Goal: Communication & Community: Answer question/provide support

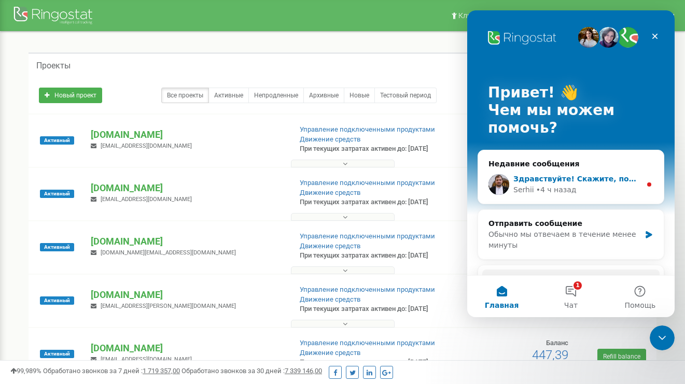
click at [619, 189] on div "Serhii • 4 ч назад" at bounding box center [578, 190] width 128 height 11
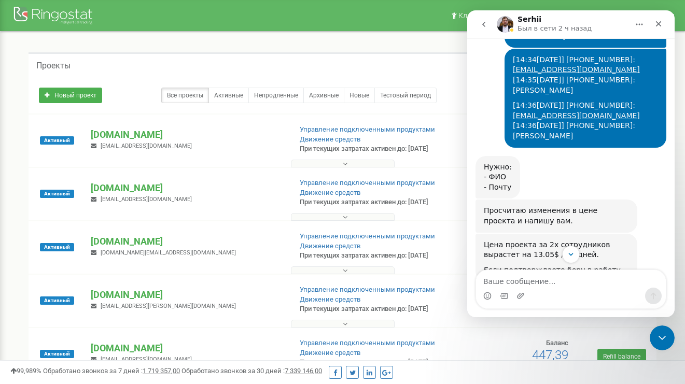
scroll to position [2052, 0]
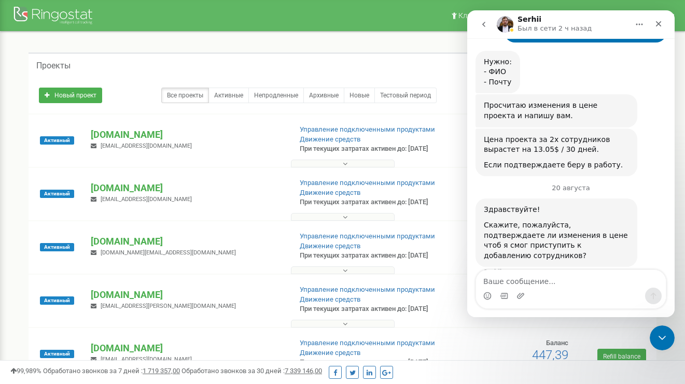
drag, startPoint x: 671, startPoint y: 105, endPoint x: 1148, endPoint y: 285, distance: 509.1
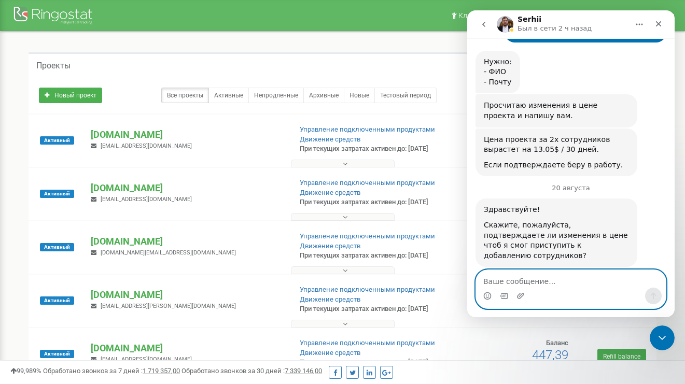
click at [590, 284] on textarea "Ваше сообщение..." at bounding box center [571, 279] width 190 height 18
type textarea "здравствуйте"
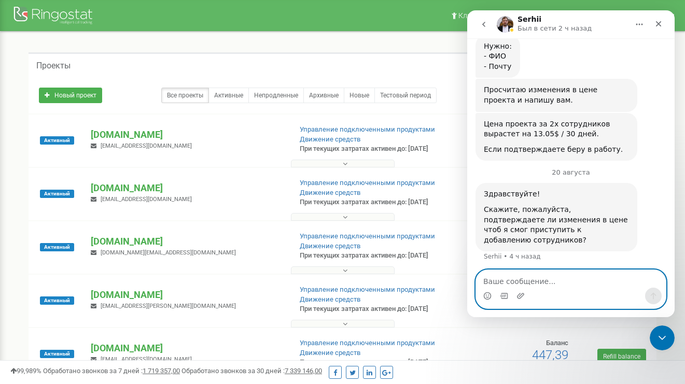
scroll to position [2083, 0]
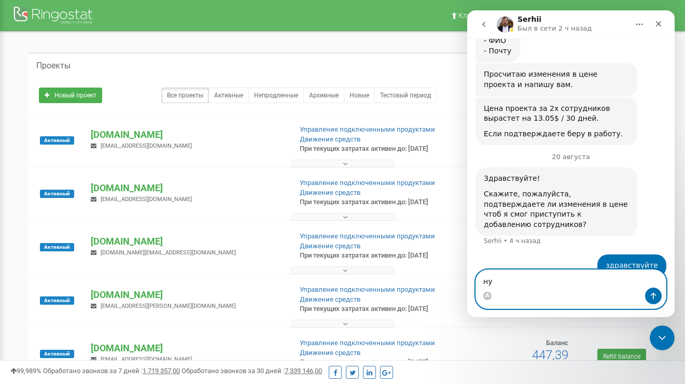
type textarea "н"
type textarea "есть апдейт"
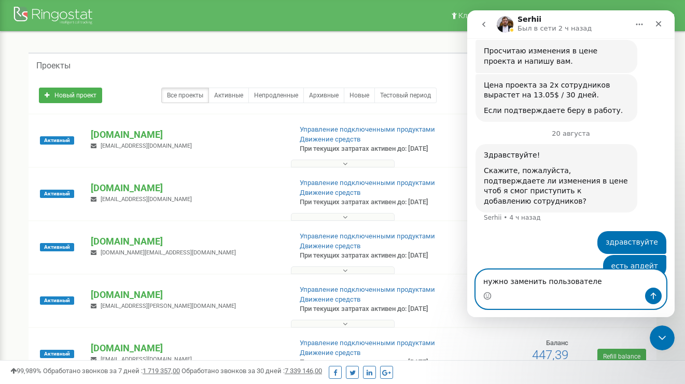
type textarea "нужно заменить пользователей"
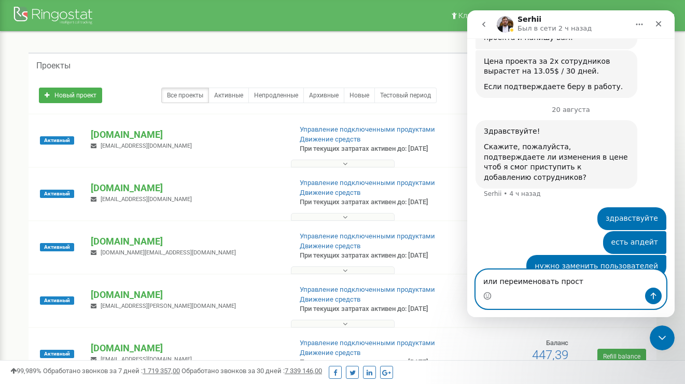
type textarea "или переименовать просто"
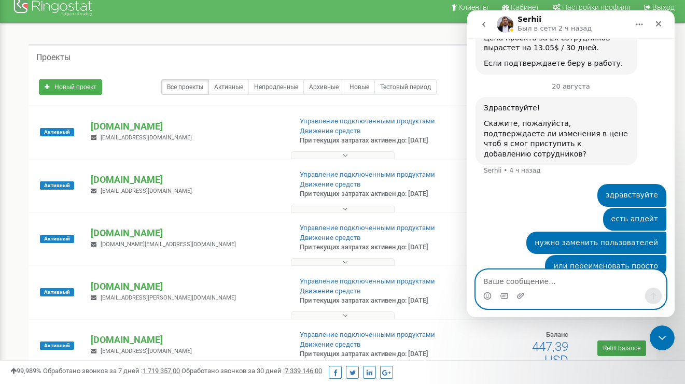
scroll to position [155, 0]
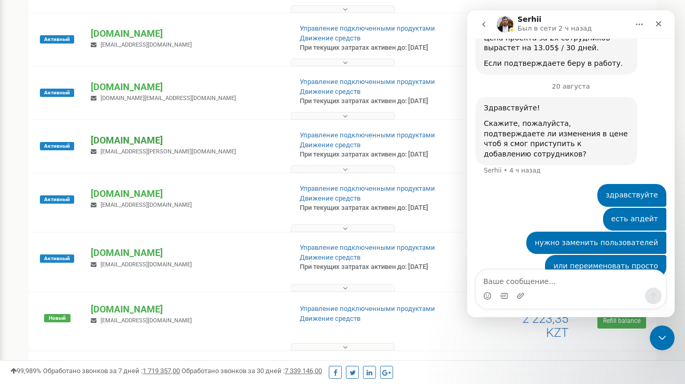
click at [99, 147] on p "[DOMAIN_NAME]" at bounding box center [187, 140] width 192 height 13
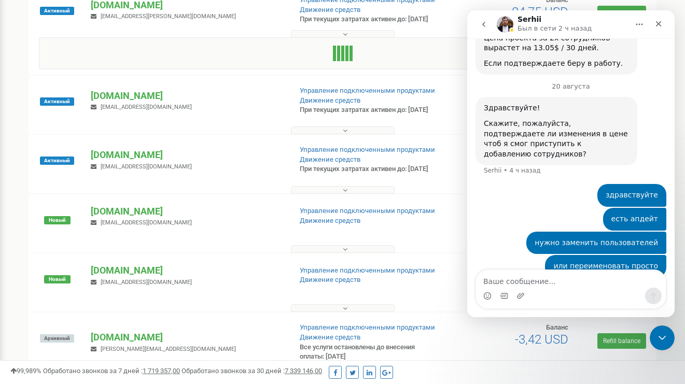
scroll to position [142, 0]
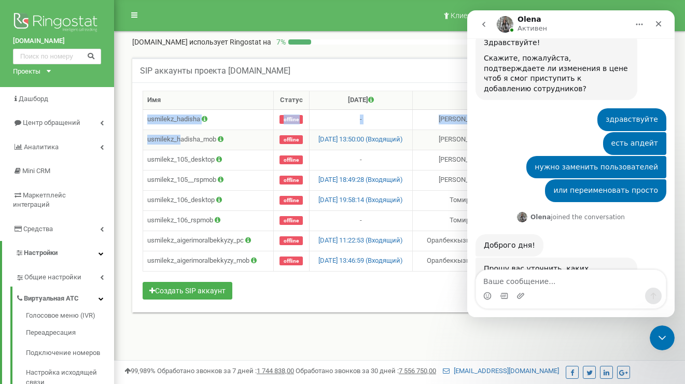
scroll to position [2243, 0]
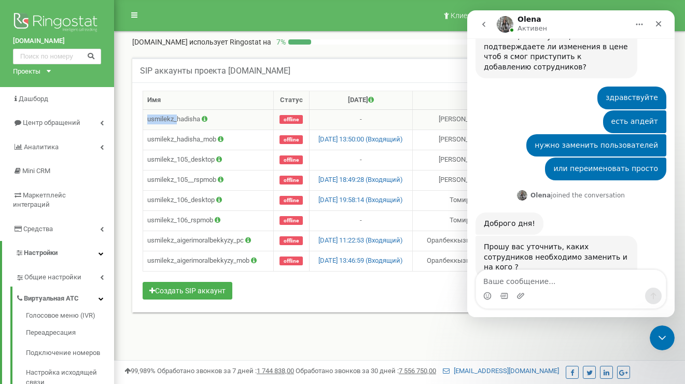
drag, startPoint x: 148, startPoint y: 119, endPoint x: 176, endPoint y: 117, distance: 27.6
click at [176, 117] on td "usmilekz_hadisha" at bounding box center [208, 119] width 131 height 20
click at [147, 122] on td "usmilekz_hadisha" at bounding box center [208, 119] width 131 height 20
drag, startPoint x: 153, startPoint y: 122, endPoint x: 189, endPoint y: 123, distance: 35.8
click at [194, 123] on td "usmilekz_hadisha" at bounding box center [208, 119] width 131 height 20
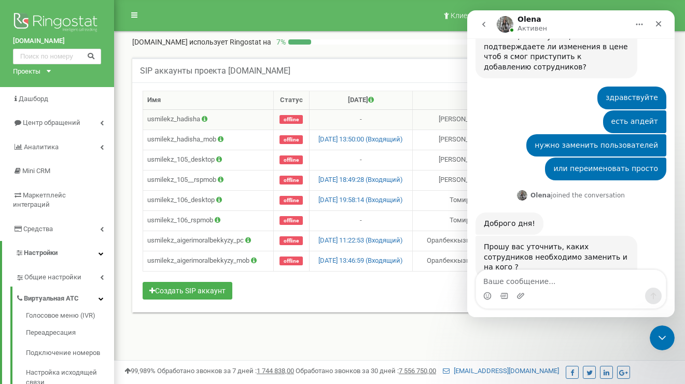
click at [147, 121] on td "usmilekz_hadisha" at bounding box center [208, 119] width 131 height 20
drag, startPoint x: 159, startPoint y: 121, endPoint x: 201, endPoint y: 120, distance: 42.0
click at [201, 120] on td "usmilekz_hadisha" at bounding box center [208, 119] width 131 height 20
click at [165, 124] on td "usmilekz_hadisha" at bounding box center [208, 119] width 131 height 20
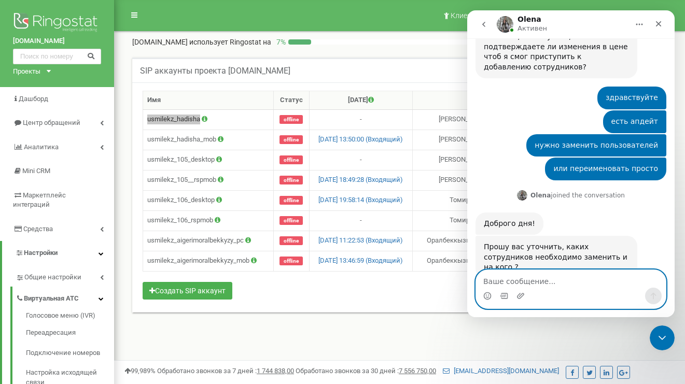
click at [516, 282] on textarea "Ваше сообщение..." at bounding box center [571, 279] width 190 height 18
paste textarea "usmilekz_hadisha"
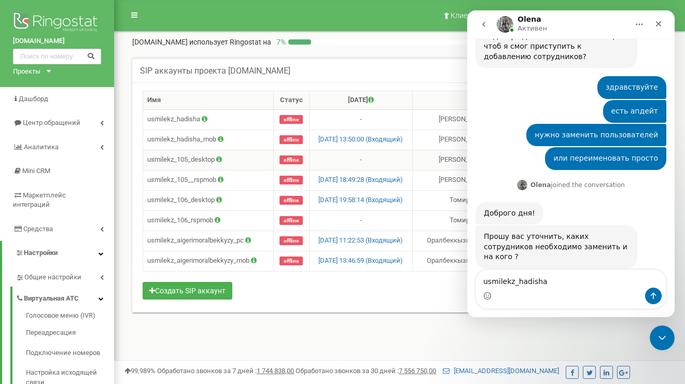
click at [189, 160] on td "usmilekz_105_desktop" at bounding box center [208, 160] width 131 height 20
copy td "usmilekz_105_desktop"
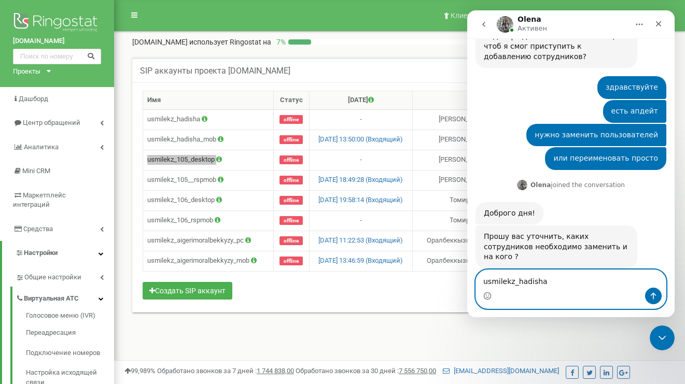
click at [522, 280] on textarea "usmilekz_hadisha" at bounding box center [571, 279] width 190 height 18
paste textarea "usmilekz_105_desktop"
type textarea "usmilekz_hadisha usmilekz_105_desktop"
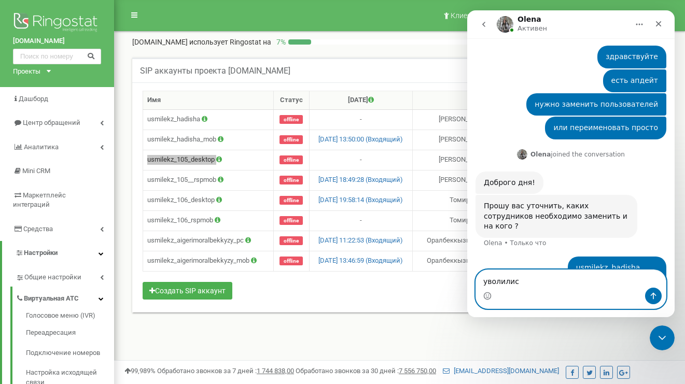
type textarea "уволились"
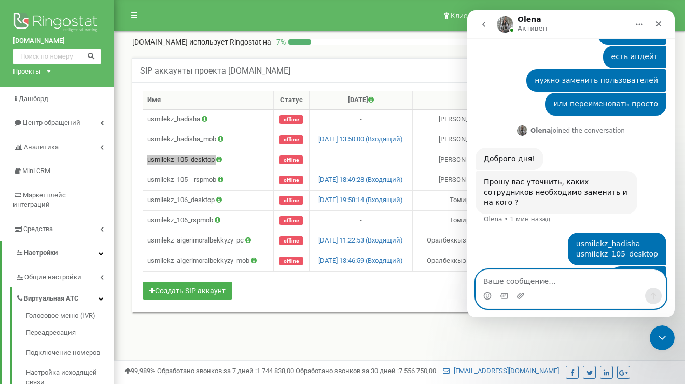
paste textarea "[PERSON_NAME]"
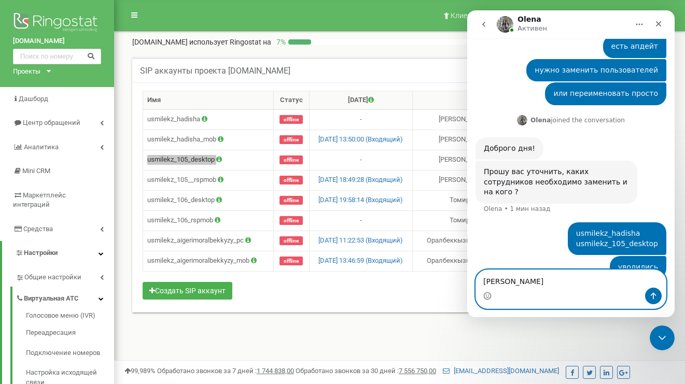
paste textarea "[EMAIL_ADDRESS][DOMAIN_NAME]"
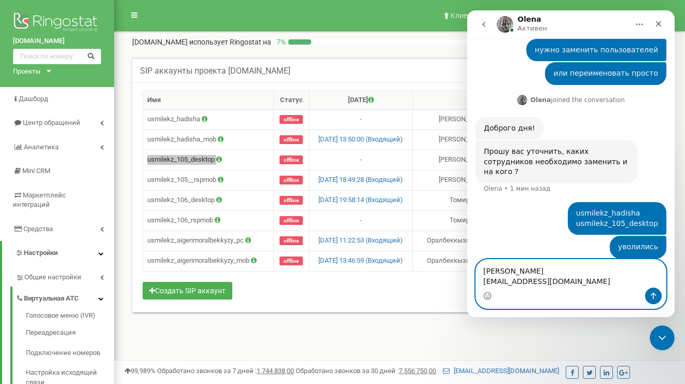
scroll to position [2339, 0]
paste textarea "[PERSON_NAME]"
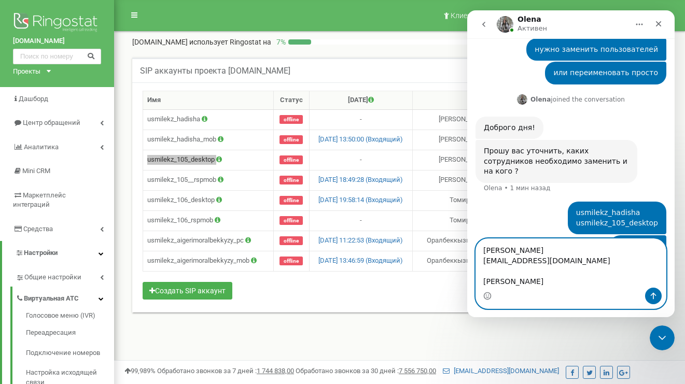
scroll to position [2349, 0]
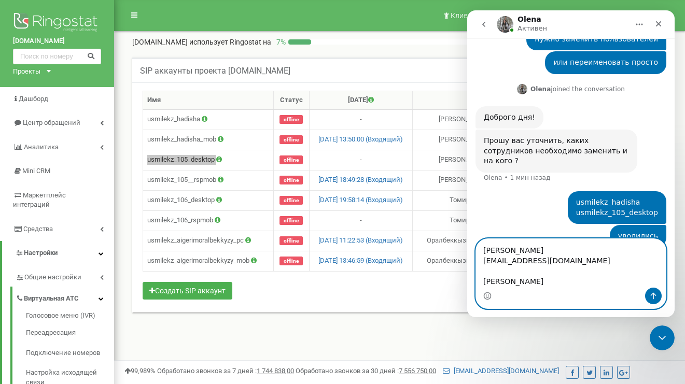
paste textarea "[EMAIL_ADDRESS][DOMAIN_NAME]"
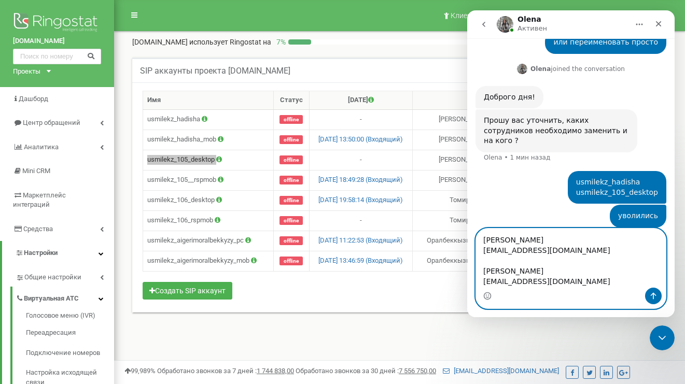
scroll to position [2370, 0]
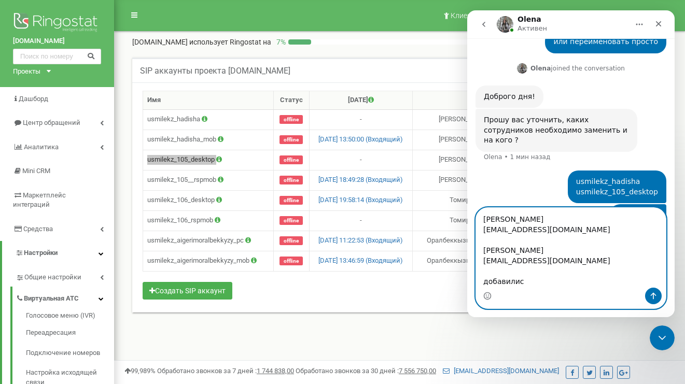
type textarea "[PERSON_NAME] [EMAIL_ADDRESS][DOMAIN_NAME] [PERSON_NAME] [EMAIL_ADDRESS][DOMAIN…"
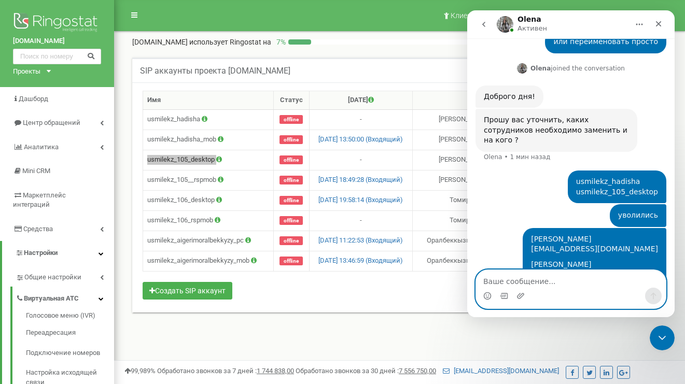
scroll to position [2382, 0]
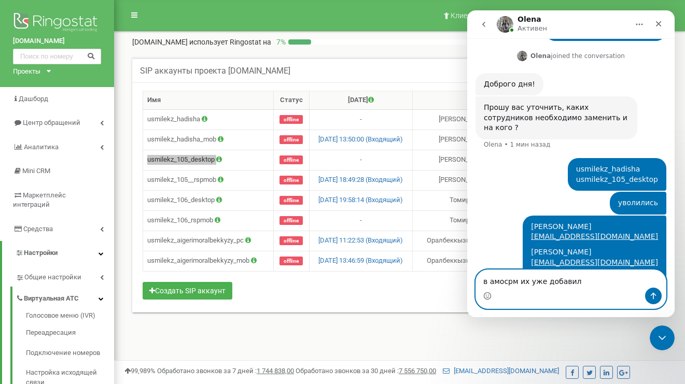
type textarea "в амосрм их уже добавили"
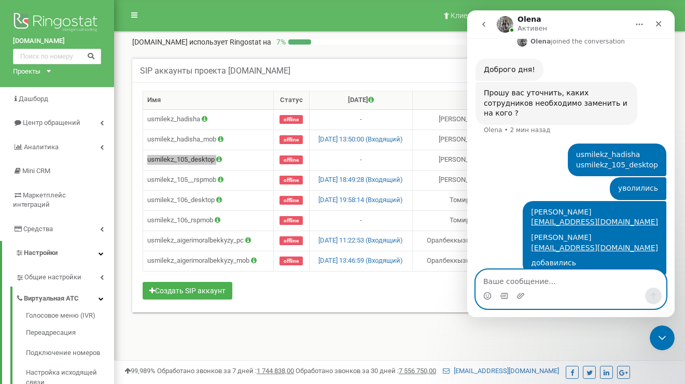
scroll to position [2406, 0]
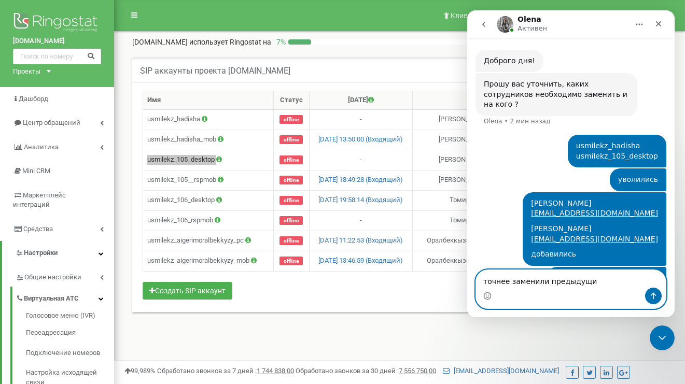
type textarea "точнее заменили предыдущих"
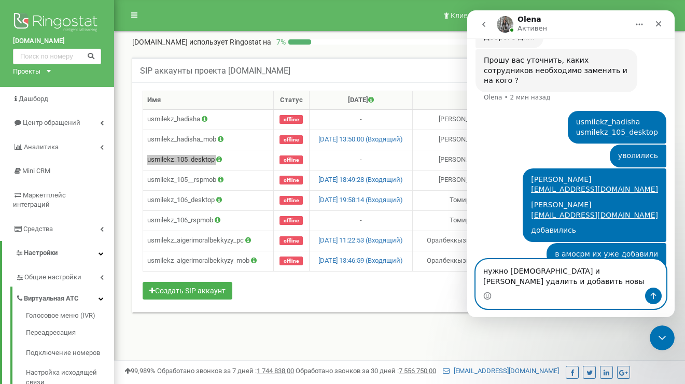
type textarea "нужно хадишу и аллязи удалить и добавить новых"
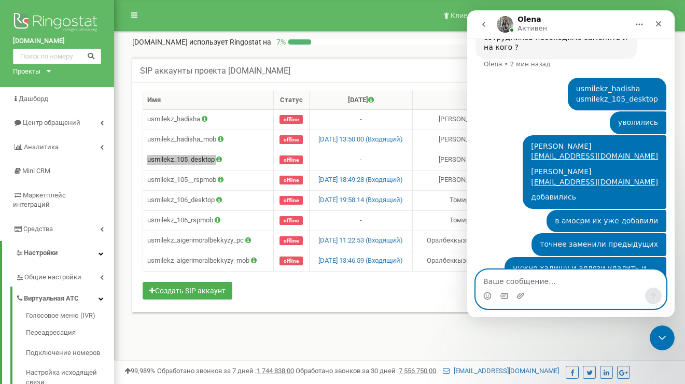
scroll to position [2463, 0]
